Goal: Task Accomplishment & Management: Manage account settings

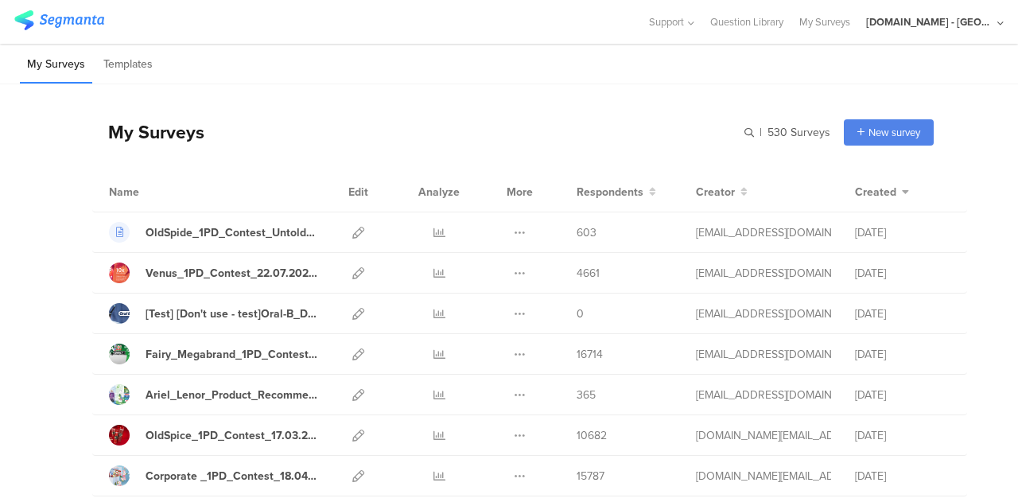
click at [993, 29] on div "[DOMAIN_NAME] - [GEOGRAPHIC_DATA]" at bounding box center [935, 22] width 138 height 44
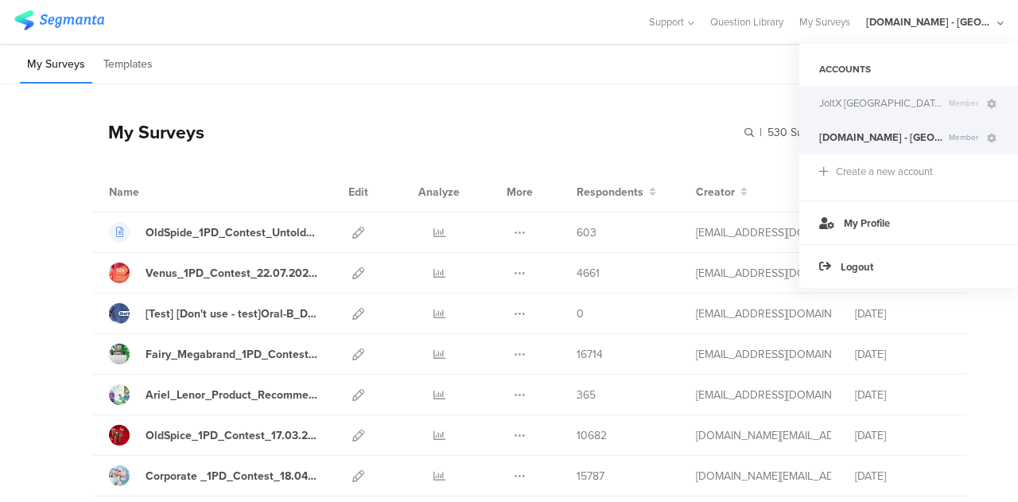
click at [943, 99] on span "Member" at bounding box center [964, 103] width 42 height 12
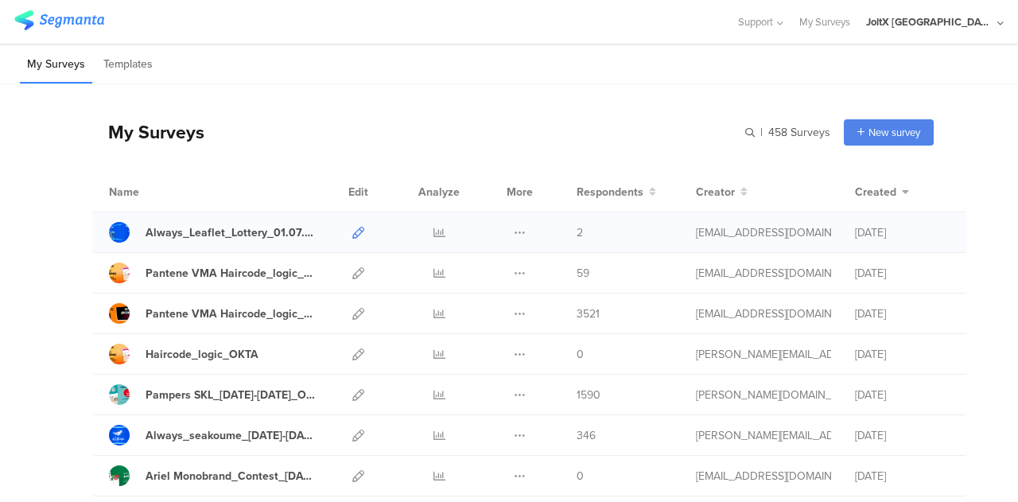
click at [352, 229] on icon at bounding box center [358, 233] width 12 height 12
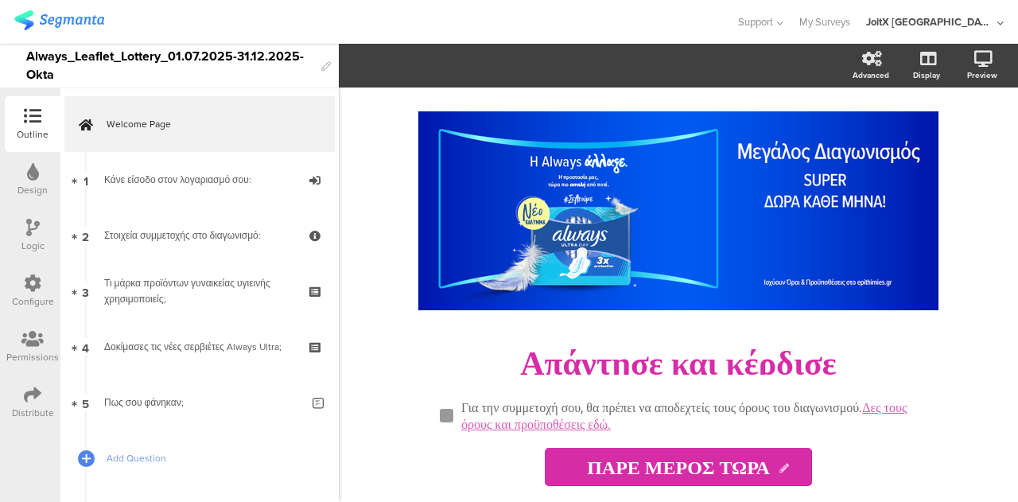
click at [19, 399] on div "Distribute" at bounding box center [33, 403] width 56 height 56
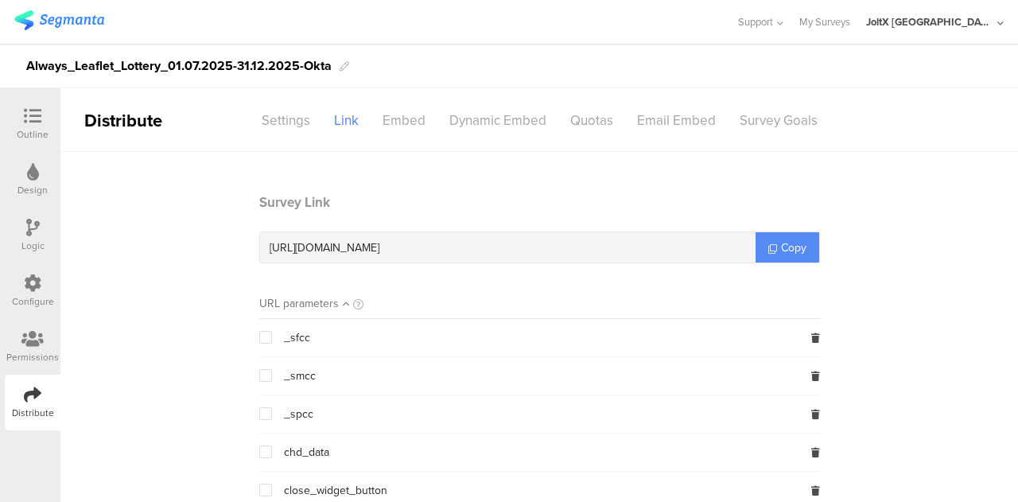
click at [797, 243] on span "Copy" at bounding box center [793, 247] width 25 height 17
click at [30, 120] on icon at bounding box center [33, 116] width 18 height 18
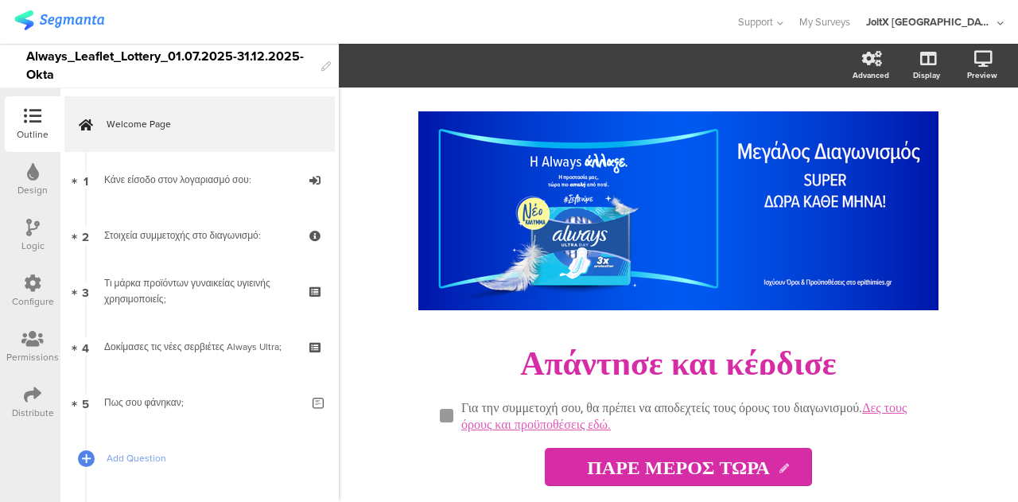
click at [33, 279] on icon at bounding box center [33, 283] width 18 height 18
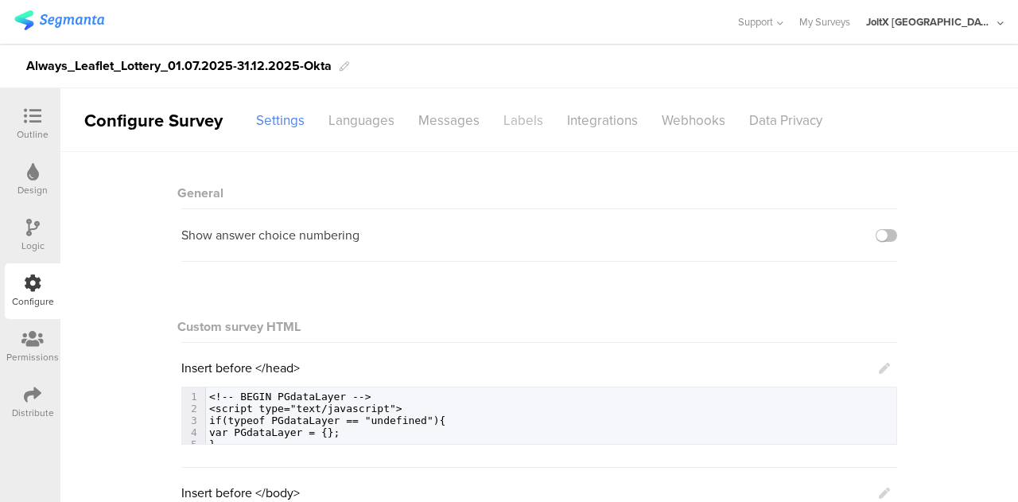
click at [519, 122] on div "Labels" at bounding box center [524, 121] width 64 height 28
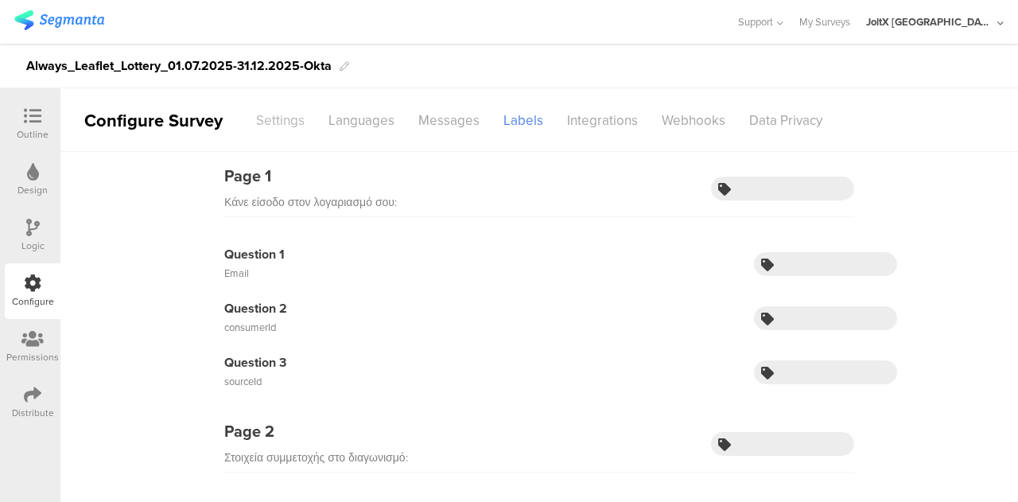
click at [275, 107] on div "Settings" at bounding box center [280, 121] width 72 height 28
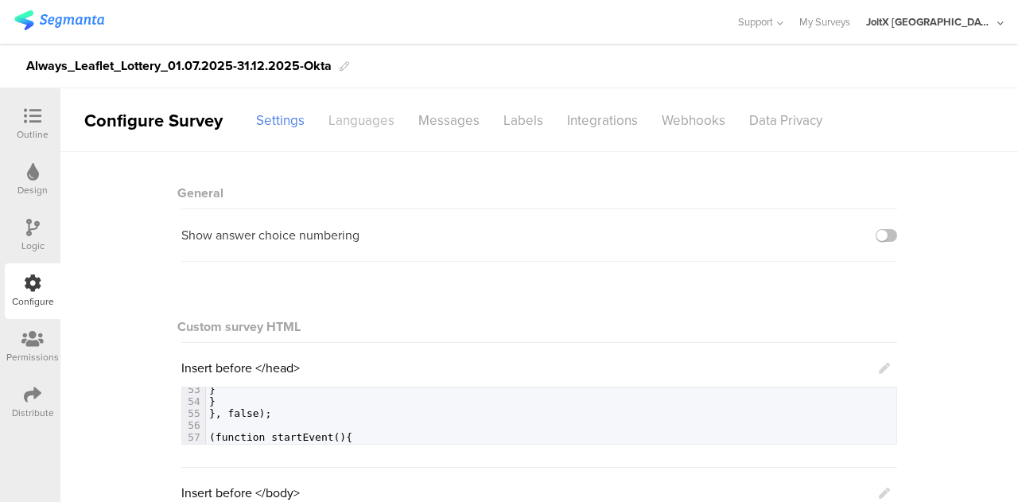
click at [339, 110] on div "Languages" at bounding box center [362, 121] width 90 height 28
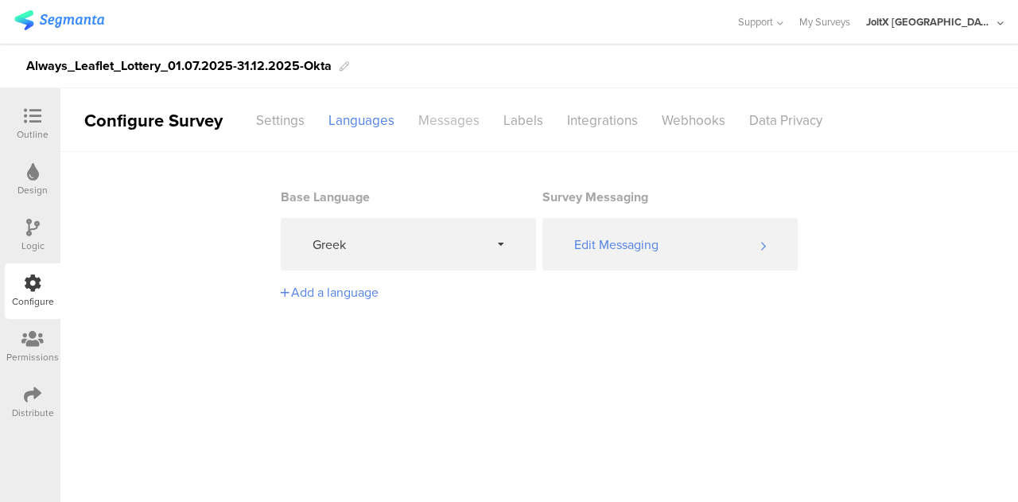
click at [446, 112] on div "Messages" at bounding box center [449, 121] width 85 height 28
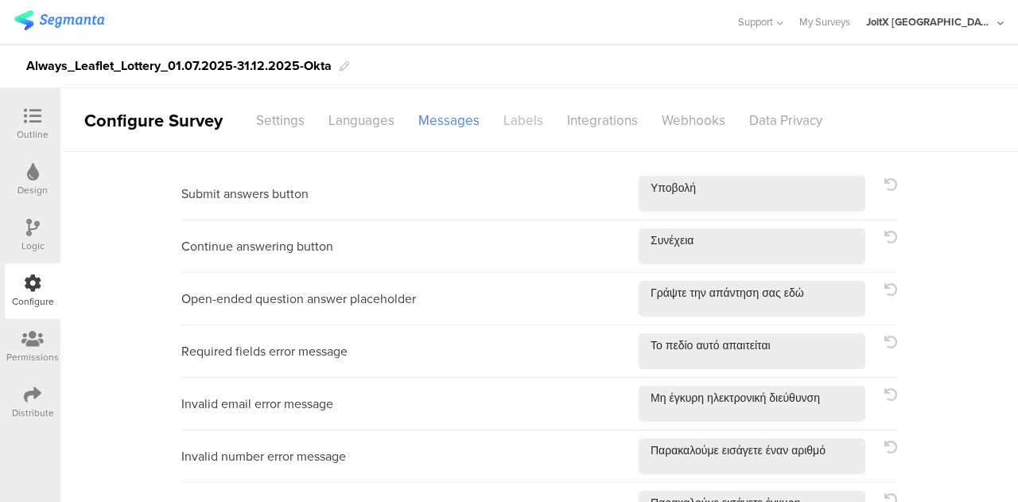
click at [512, 111] on div "Labels" at bounding box center [524, 121] width 64 height 28
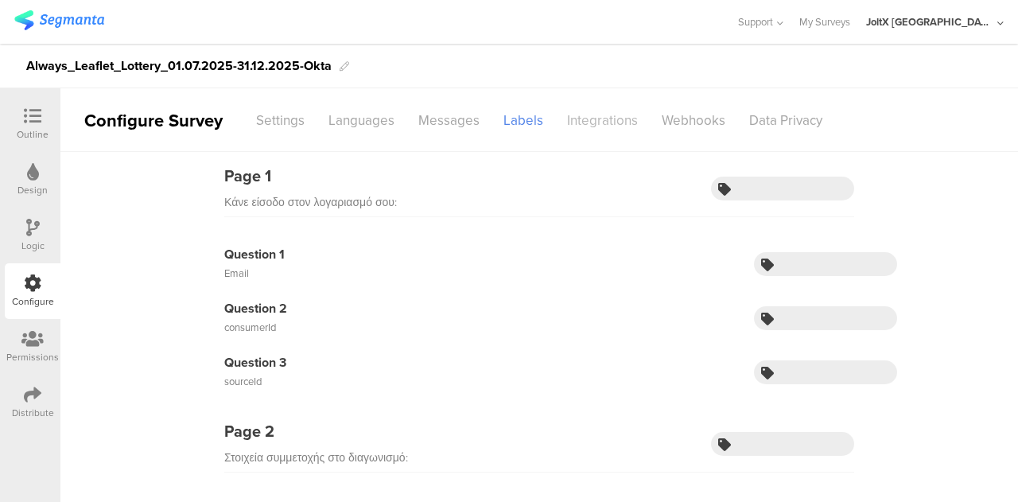
click at [624, 107] on div "Integrations" at bounding box center [602, 121] width 95 height 28
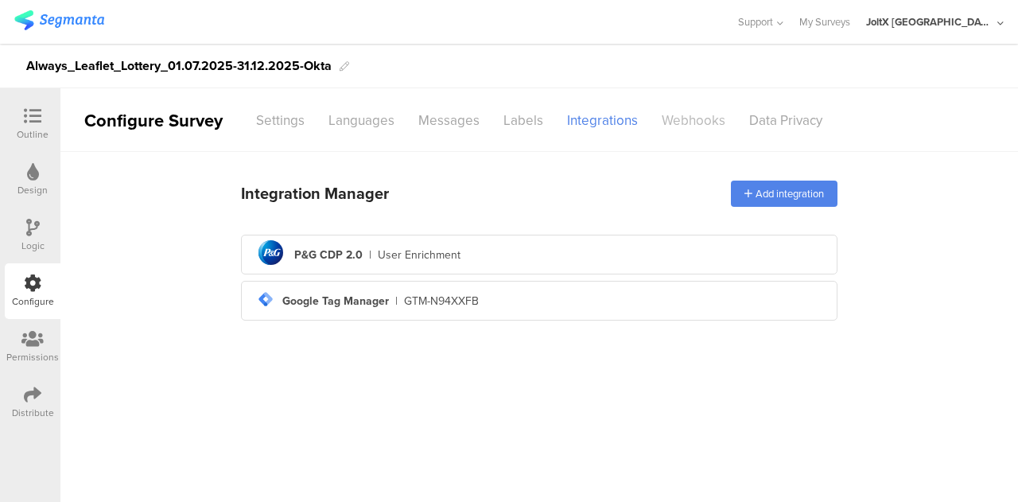
click at [680, 127] on div "Webhooks" at bounding box center [694, 121] width 88 height 28
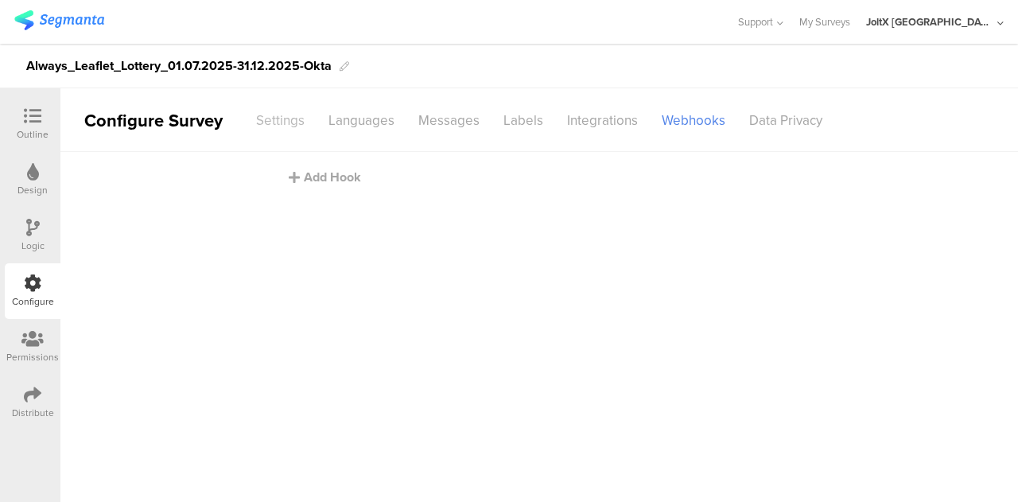
click at [274, 119] on div "Settings" at bounding box center [280, 121] width 72 height 28
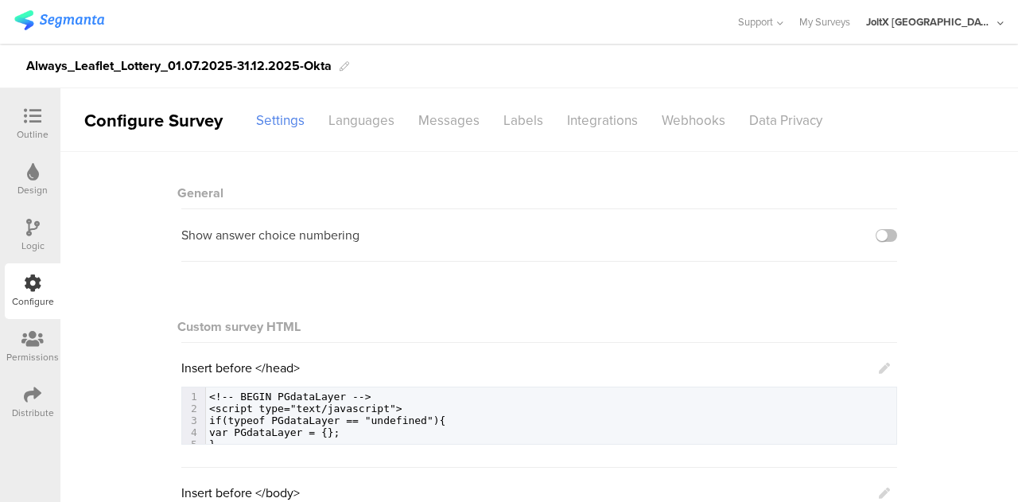
click at [33, 353] on div "Permissions" at bounding box center [32, 357] width 53 height 14
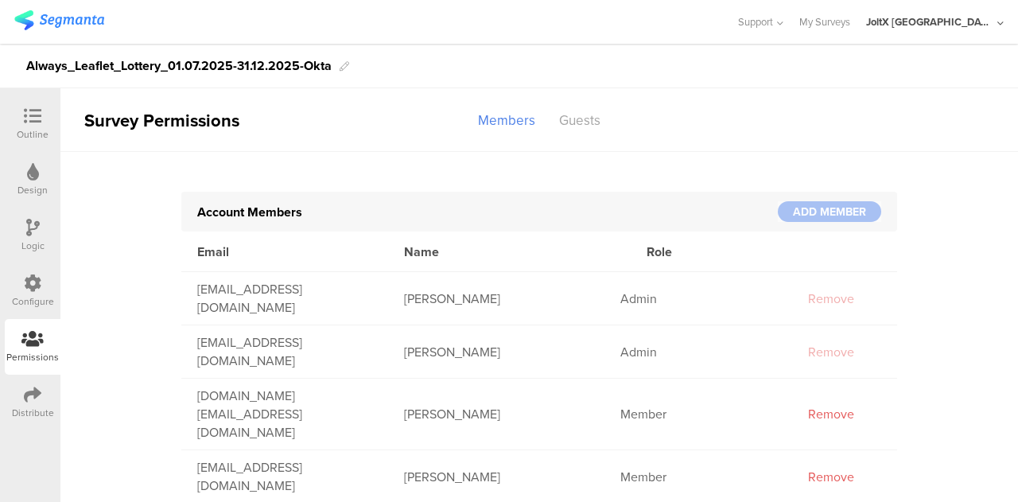
click at [30, 403] on div at bounding box center [33, 396] width 18 height 20
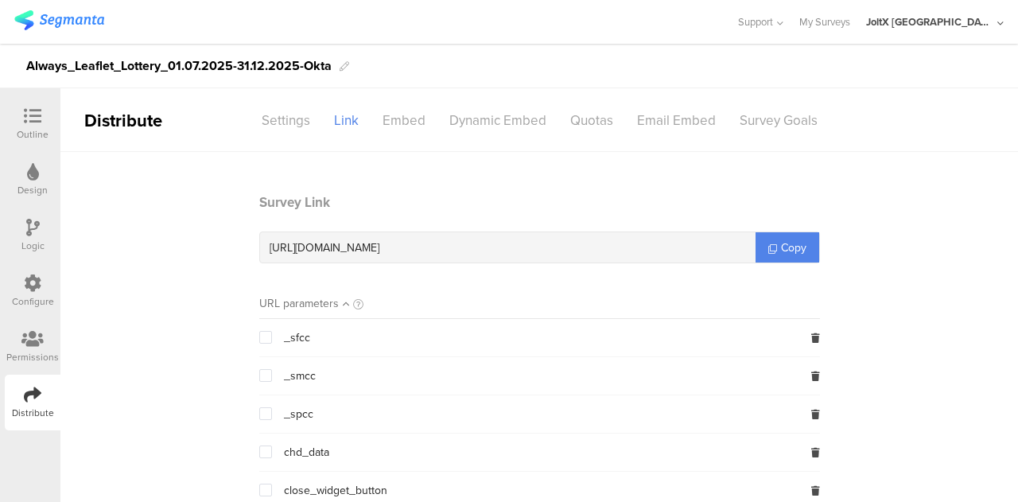
click at [49, 169] on div "Design" at bounding box center [33, 180] width 56 height 56
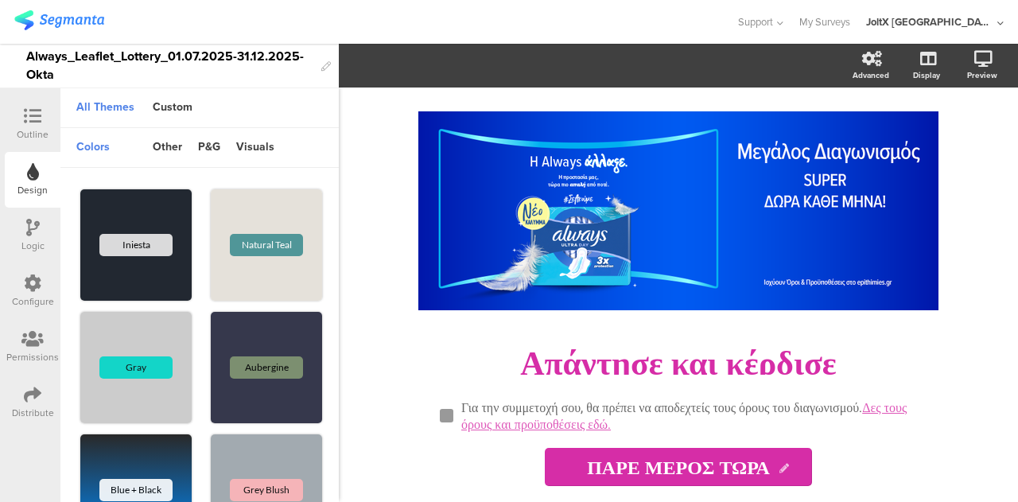
click at [42, 337] on icon at bounding box center [32, 339] width 22 height 18
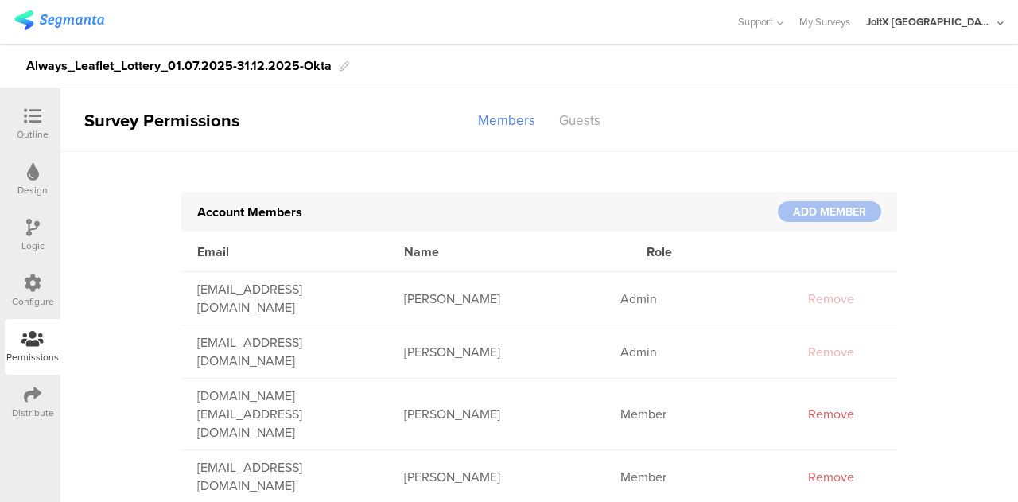
click at [41, 284] on div "Configure" at bounding box center [33, 291] width 56 height 56
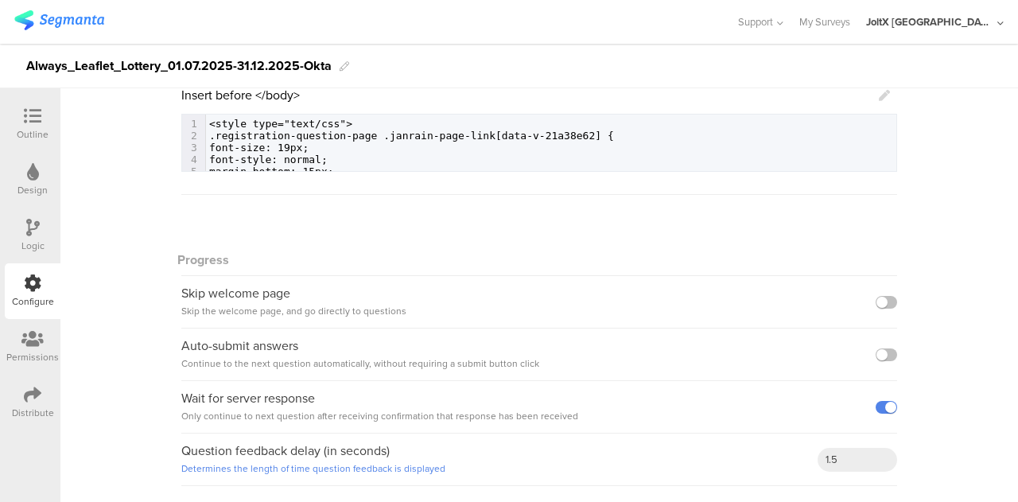
scroll to position [399, 0]
